Goal: Check status: Check status

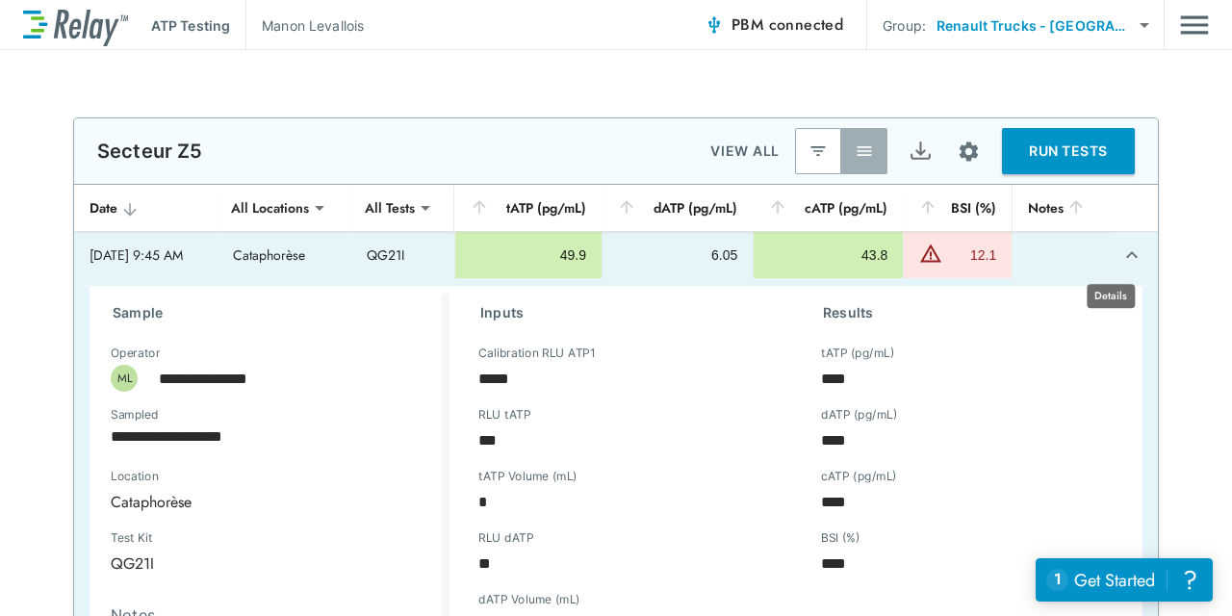
click at [1116, 266] on button "expand row" at bounding box center [1132, 255] width 33 height 33
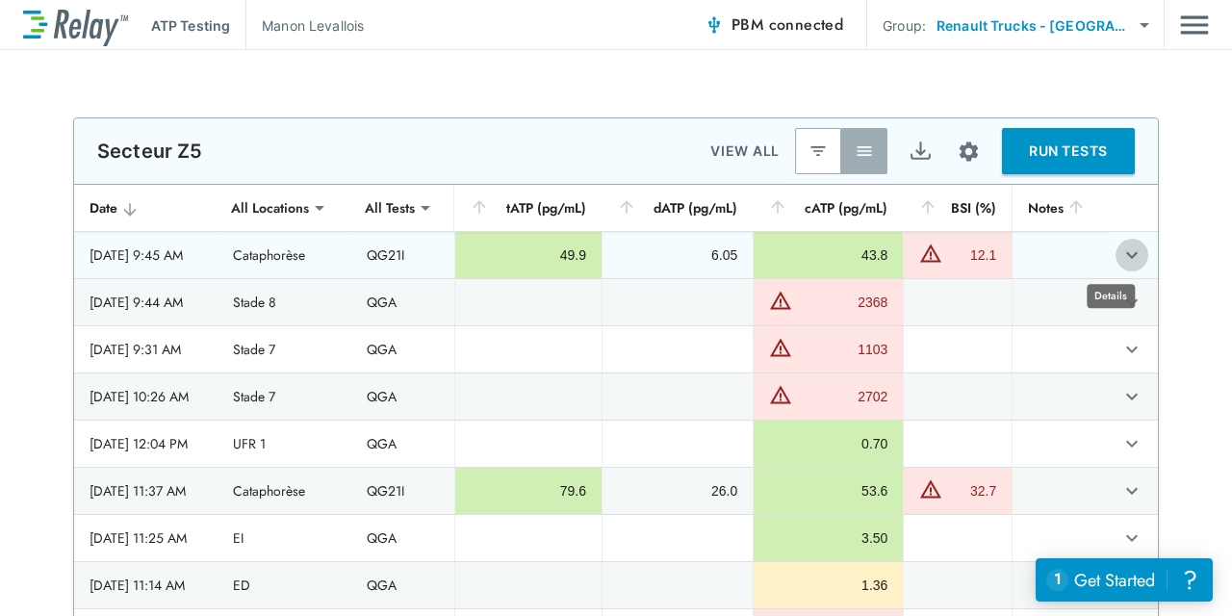
click at [1116, 266] on button "expand row" at bounding box center [1132, 255] width 33 height 33
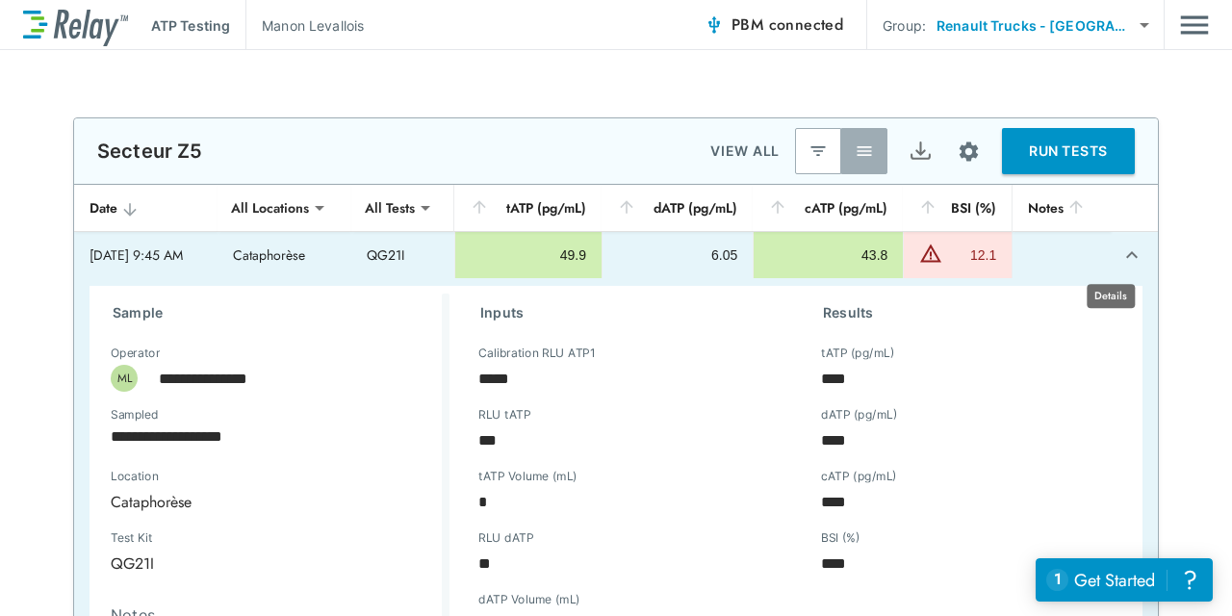
click at [1120, 252] on icon "expand row" at bounding box center [1131, 255] width 23 height 23
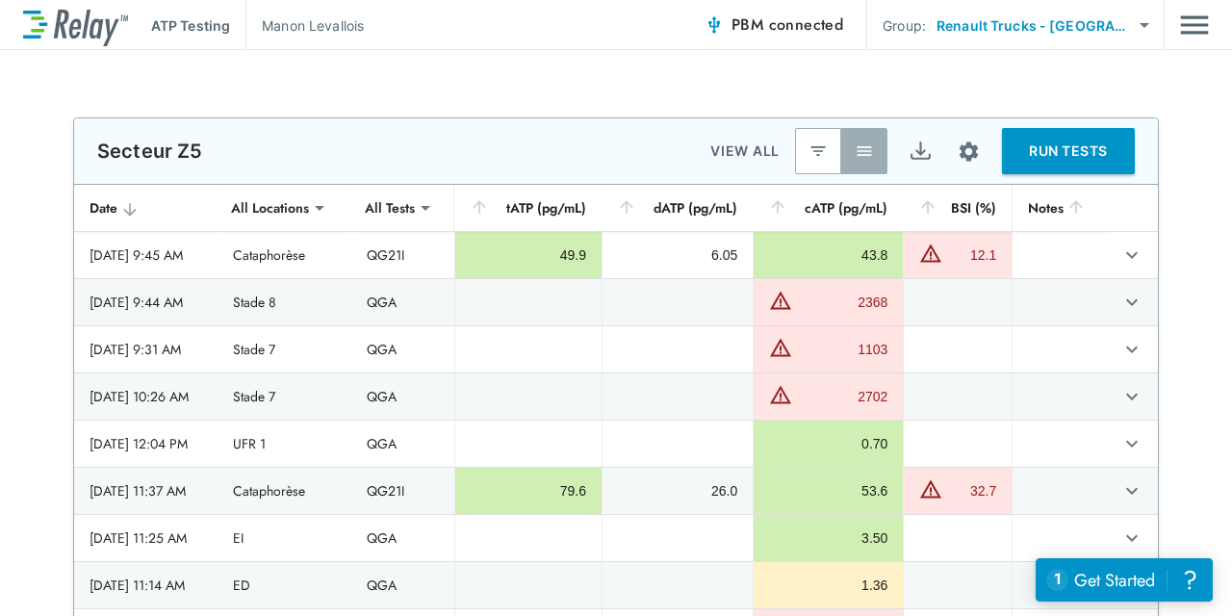
click at [1195, 189] on div "**********" at bounding box center [616, 382] width 1232 height 530
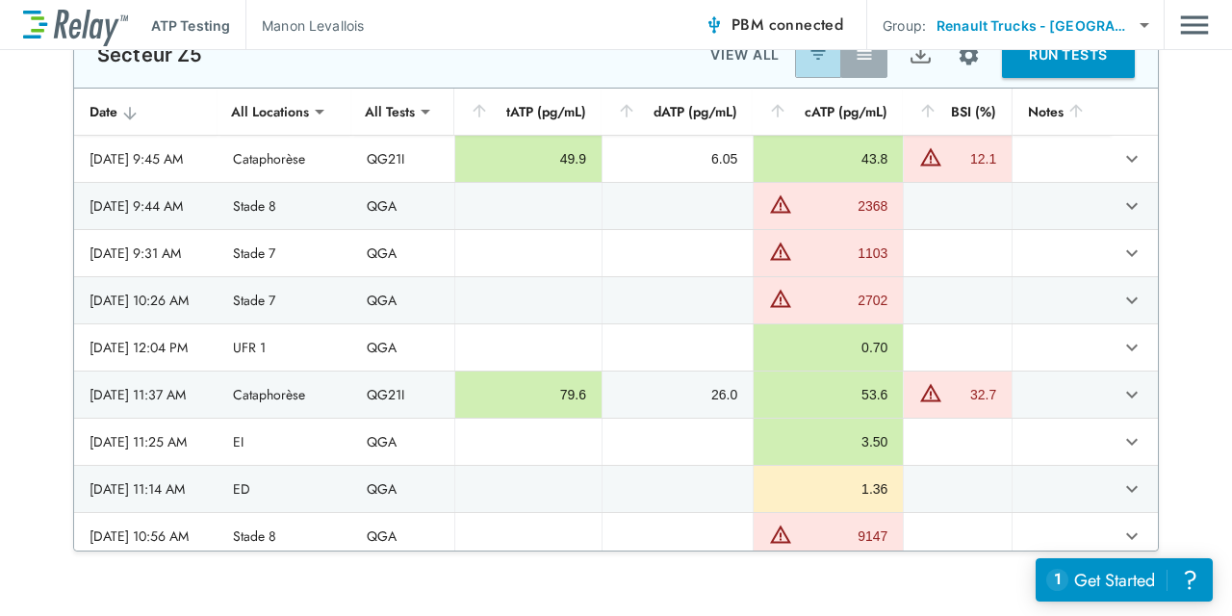
click at [802, 75] on button "button" at bounding box center [818, 55] width 46 height 46
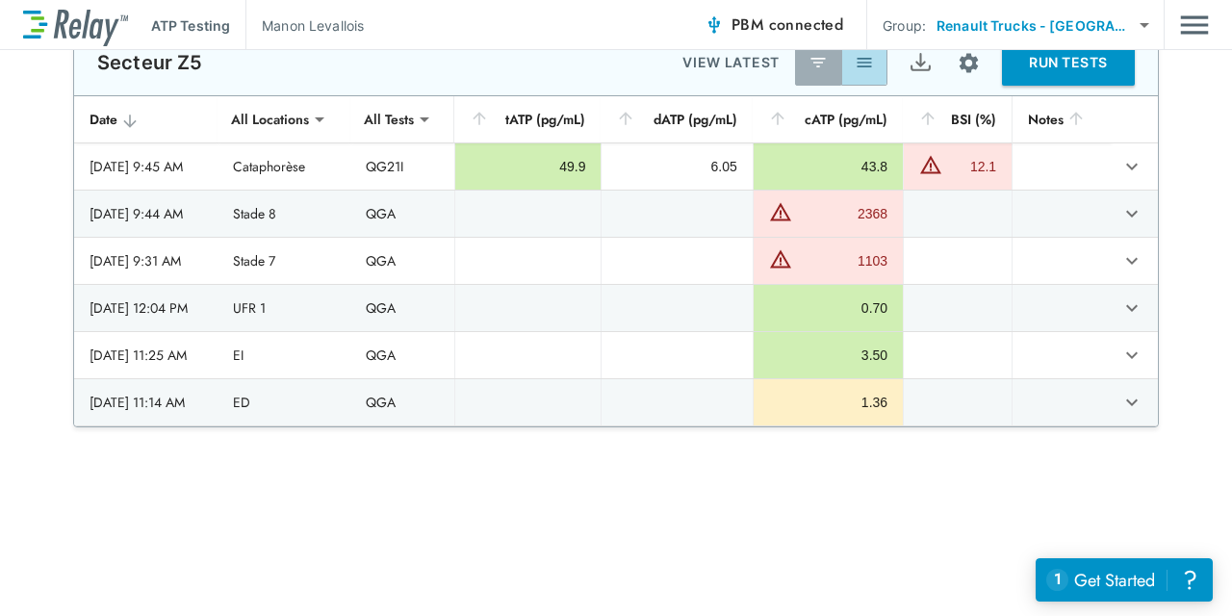
click at [860, 79] on button "button" at bounding box center [864, 62] width 46 height 46
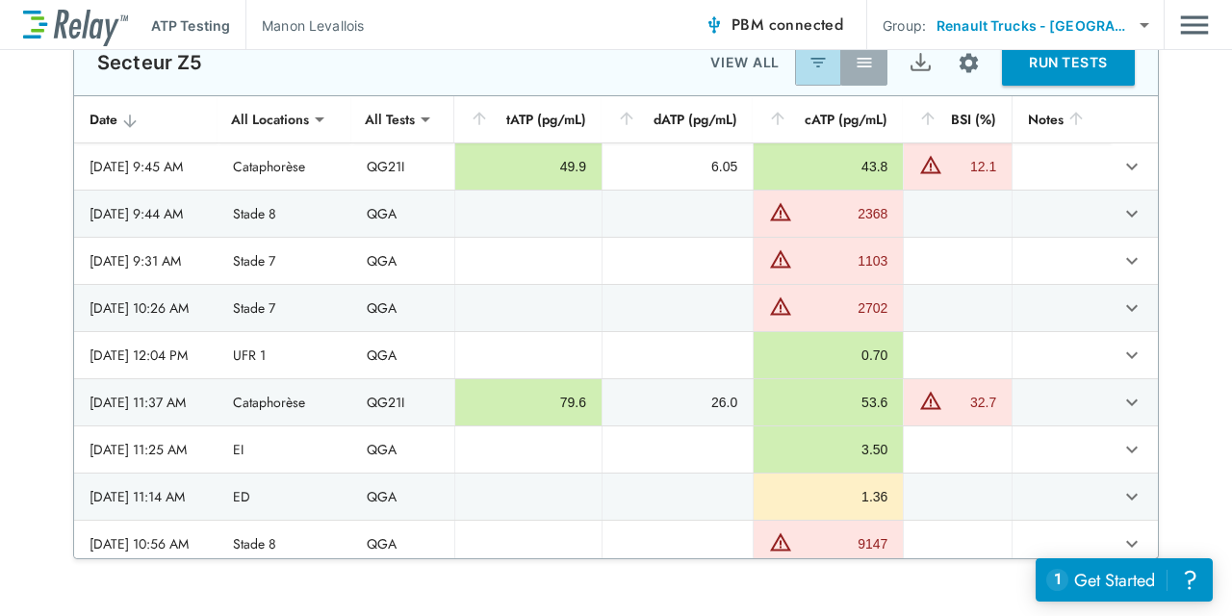
click at [827, 73] on button "button" at bounding box center [818, 62] width 46 height 46
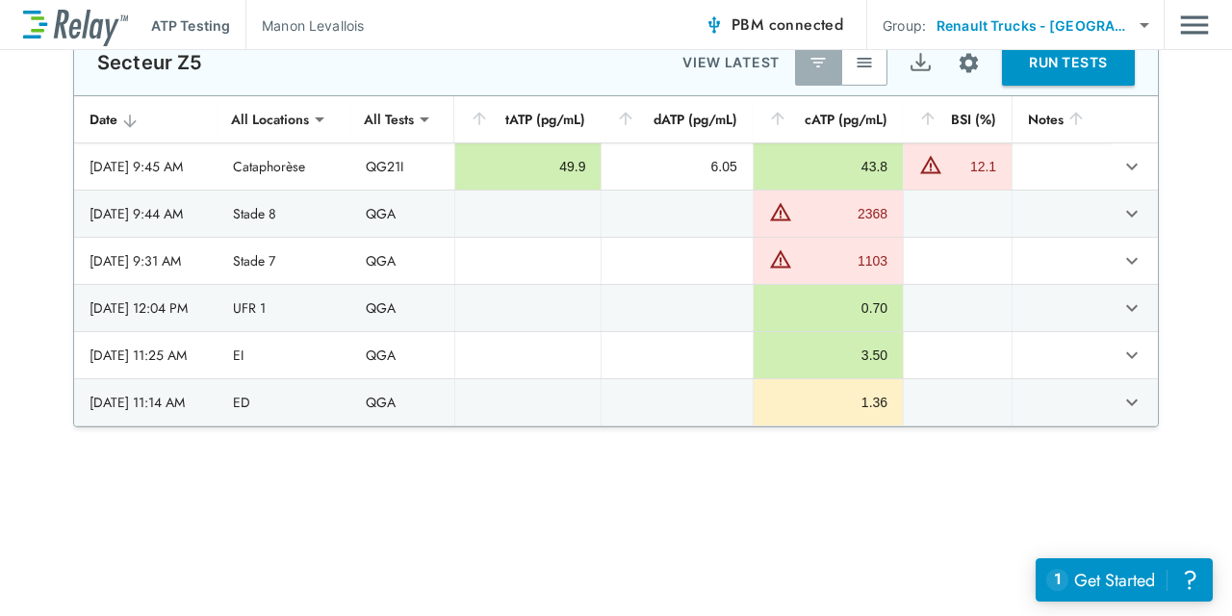
click at [871, 76] on button "button" at bounding box center [864, 62] width 46 height 46
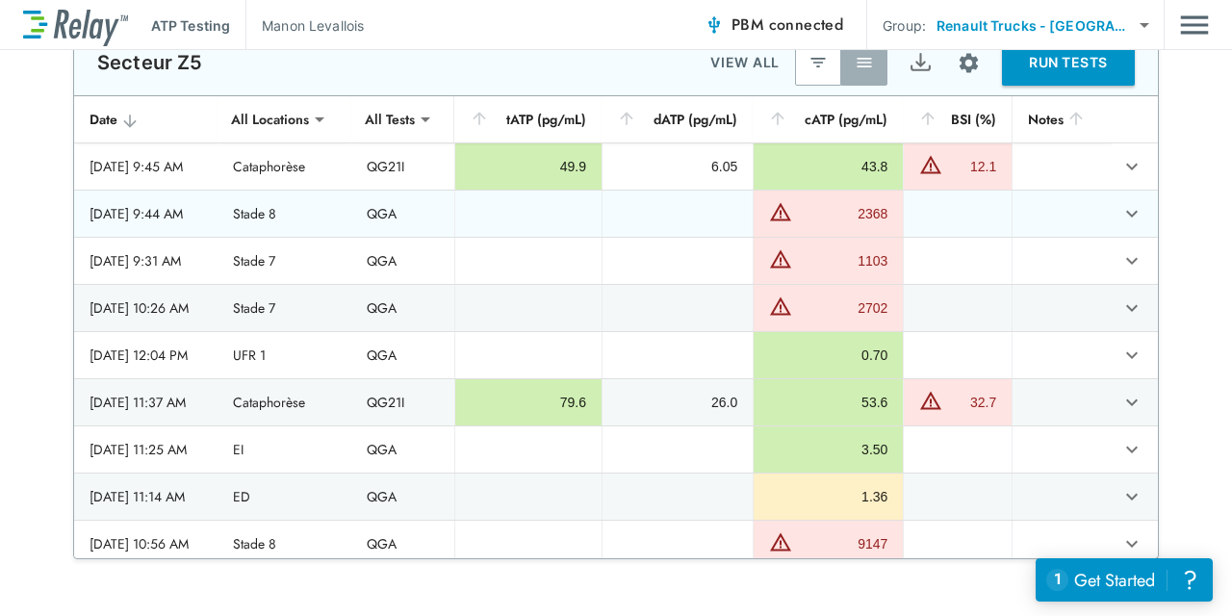
click at [1118, 176] on button "expand row" at bounding box center [1132, 166] width 33 height 33
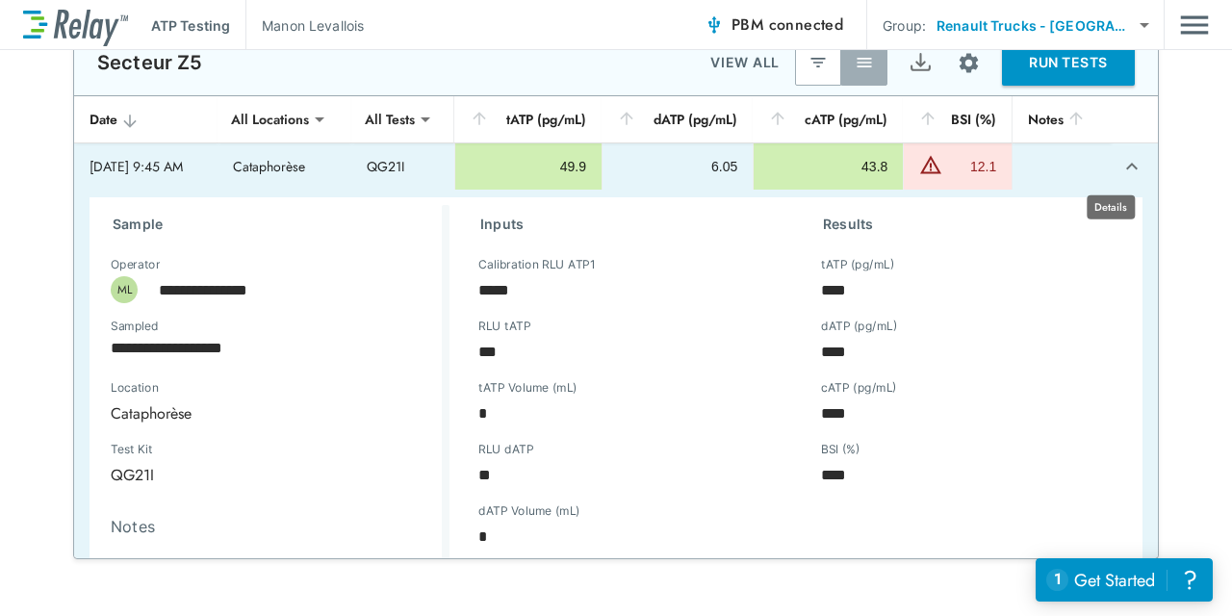
click at [1118, 176] on button "expand row" at bounding box center [1132, 166] width 33 height 33
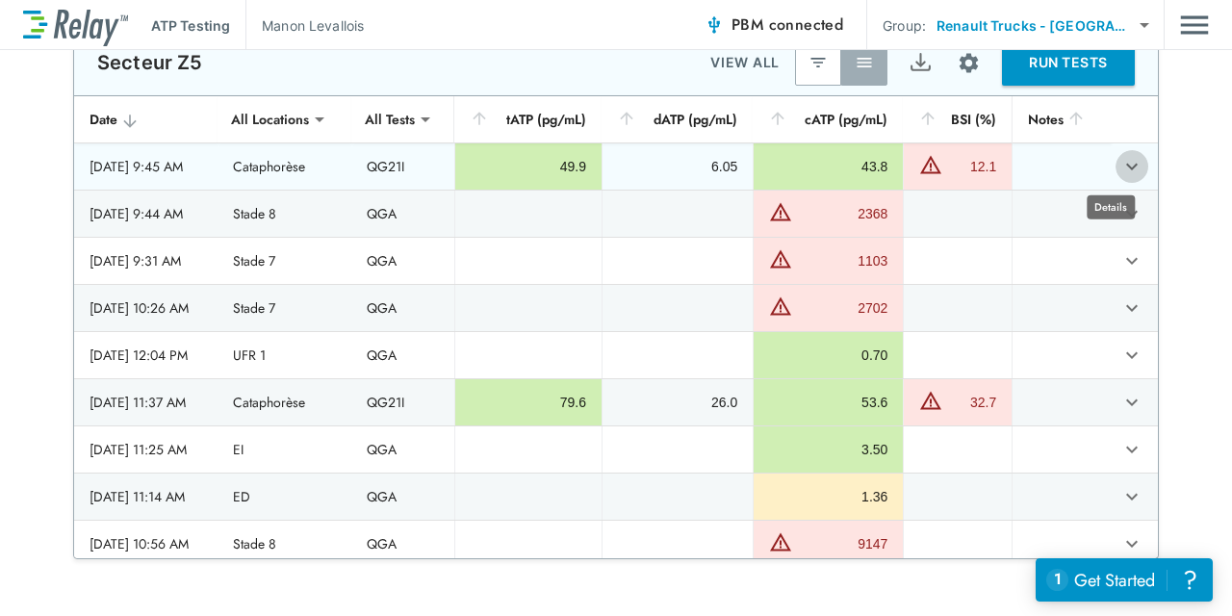
click at [1118, 176] on button "expand row" at bounding box center [1132, 166] width 33 height 33
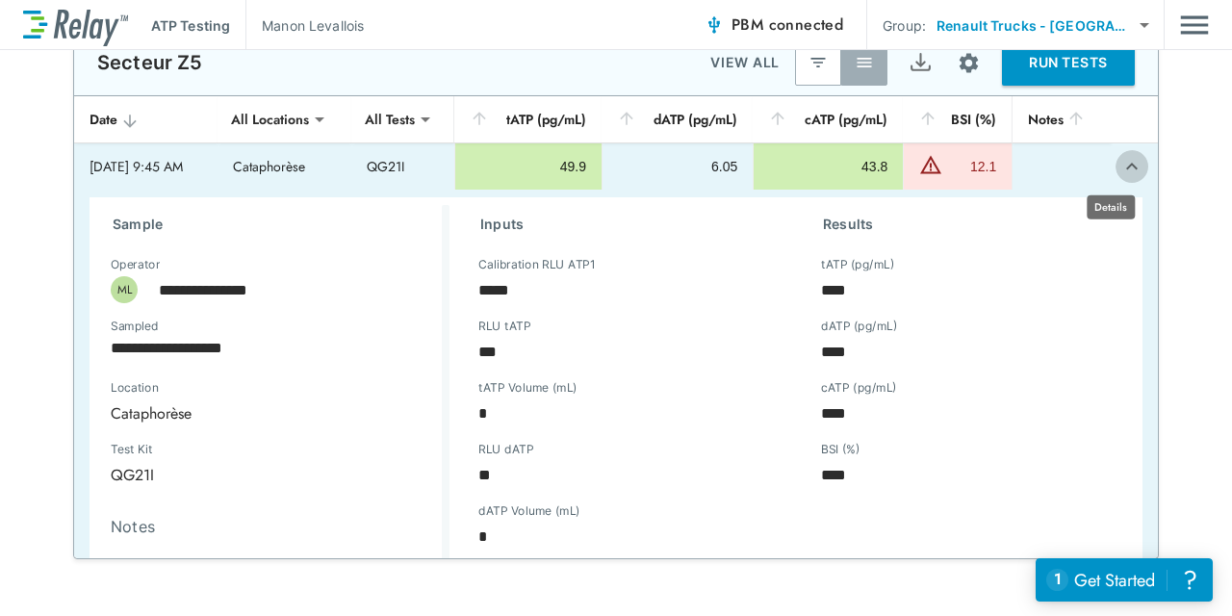
click at [1118, 176] on button "expand row" at bounding box center [1132, 166] width 33 height 33
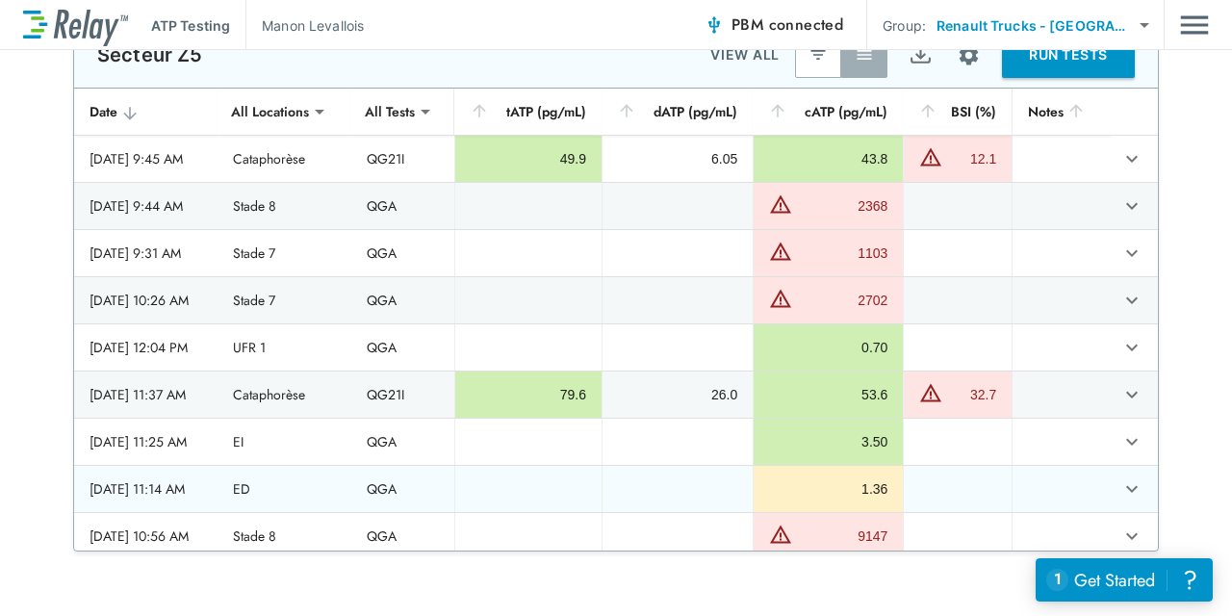
scroll to position [0, 0]
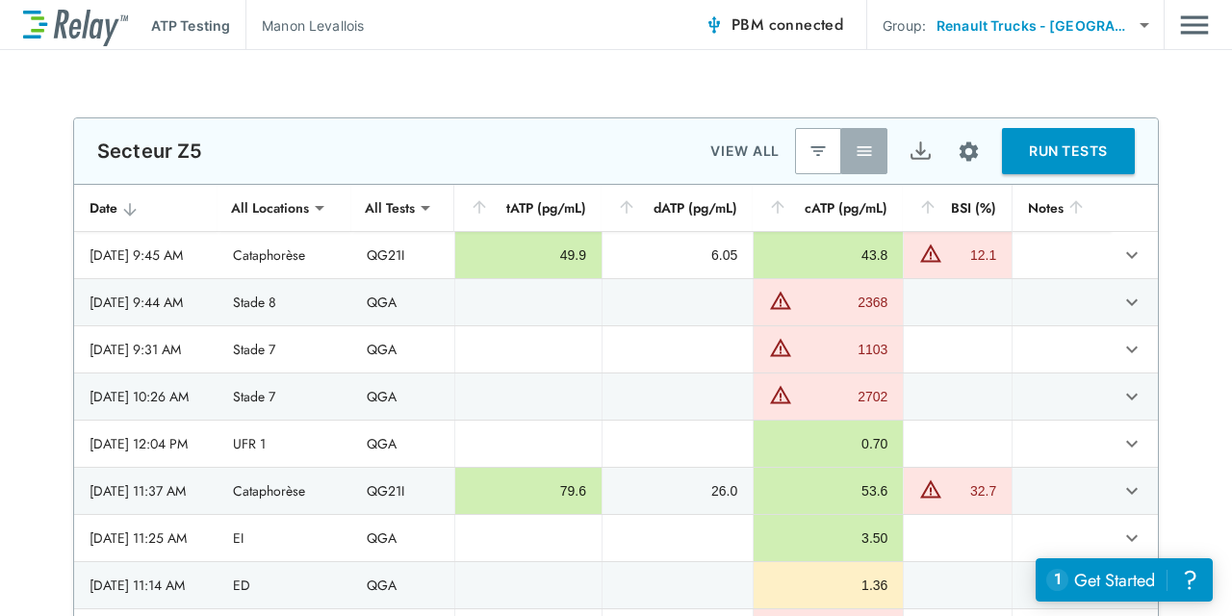
click at [728, 133] on div "Secteur Z5 VIEW ALL RUN TESTS" at bounding box center [616, 150] width 1084 height 65
